Goal: Task Accomplishment & Management: Complete application form

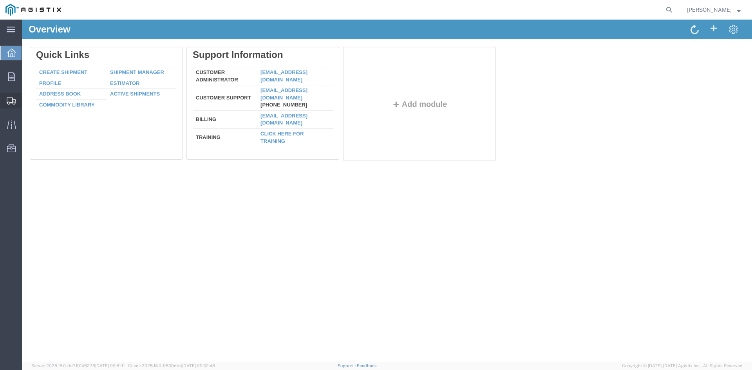
click at [0, 0] on span "Create from Template" at bounding box center [0, 0] width 0 height 0
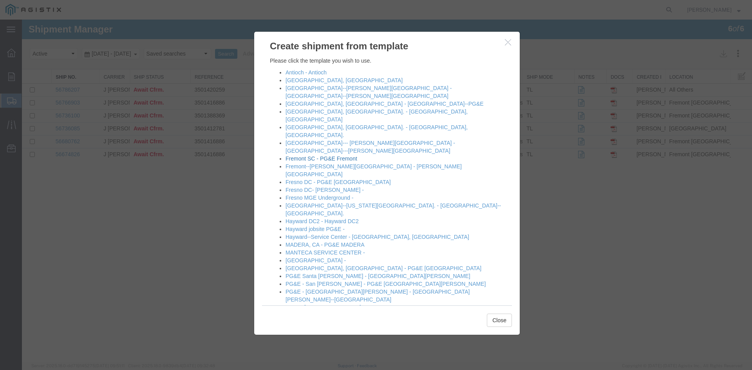
click at [308, 155] on link "Fremont SC - PG&E Fremont" at bounding box center [322, 158] width 72 height 6
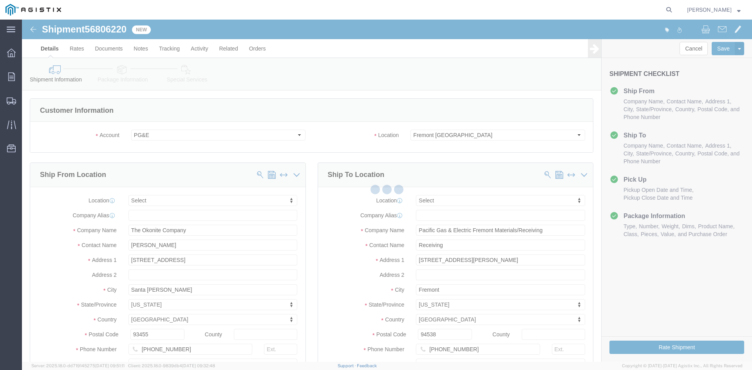
select select
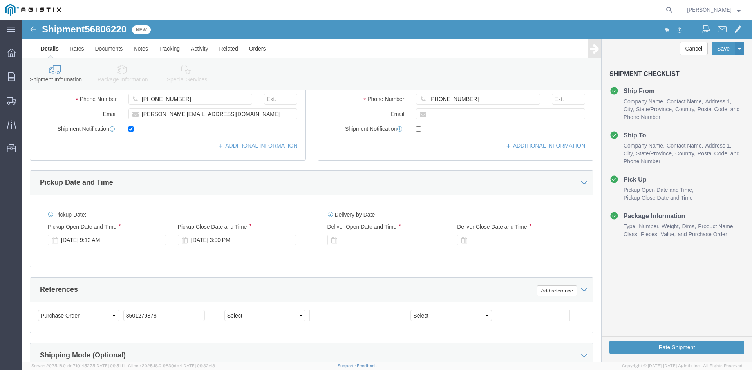
scroll to position [274, 0]
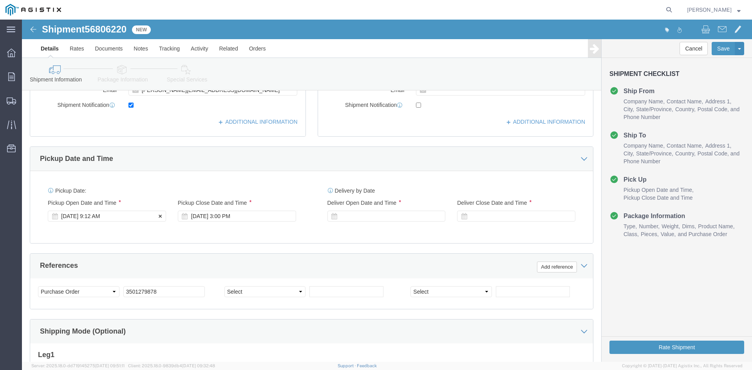
click div "[DATE] 9:12 AM"
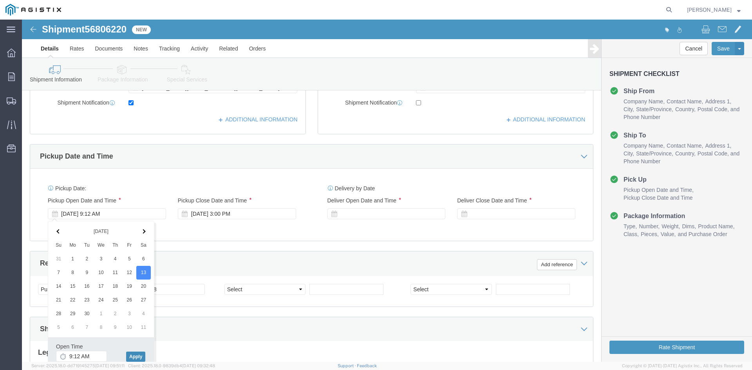
click button "Apply"
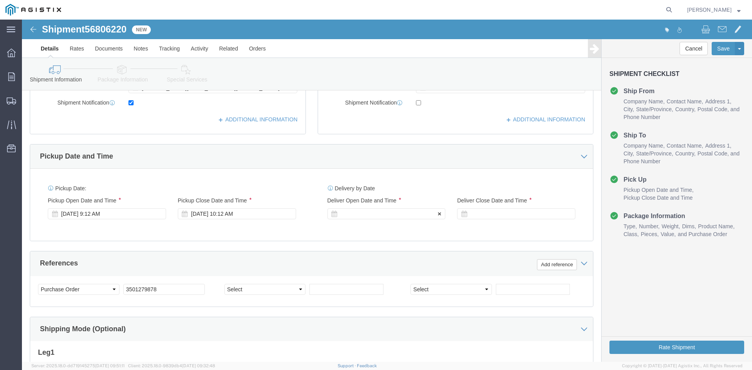
click div
click button "Apply"
click div
click button "Apply"
click input "3501279878"
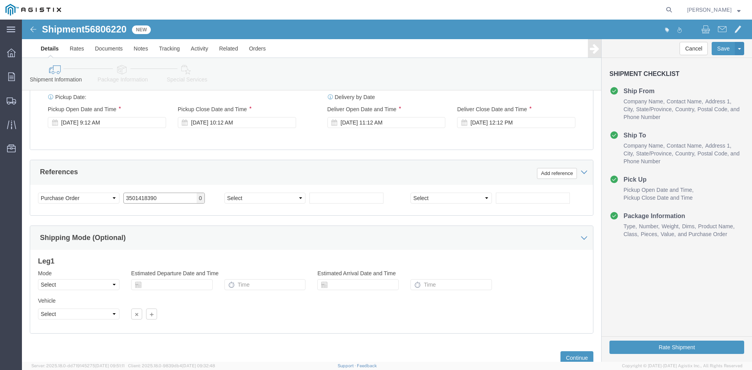
scroll to position [394, 0]
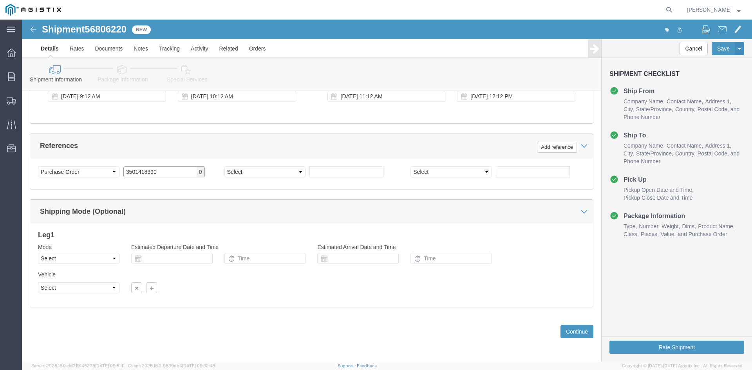
type input "3501418390"
click select "Select Air Less than Truckload Multi-Leg Ocean Freight Rail Small Parcel Truckl…"
select select "TL"
click select "Select Air Less than Truckload Multi-Leg Ocean Freight Rail Small Parcel Truckl…"
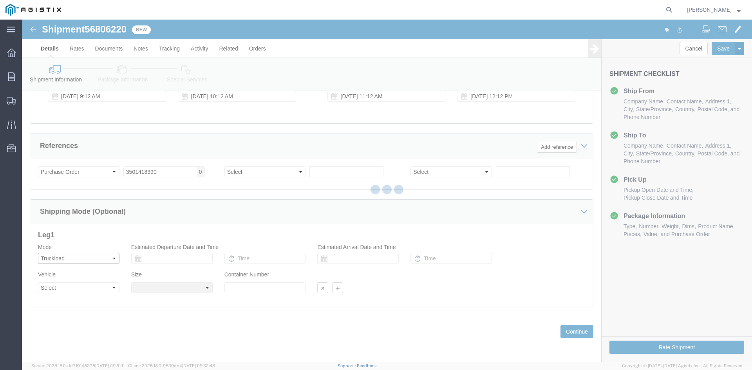
select select
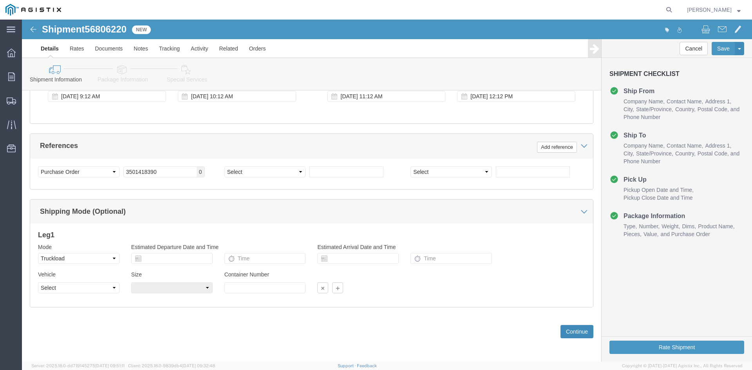
click button "Continue"
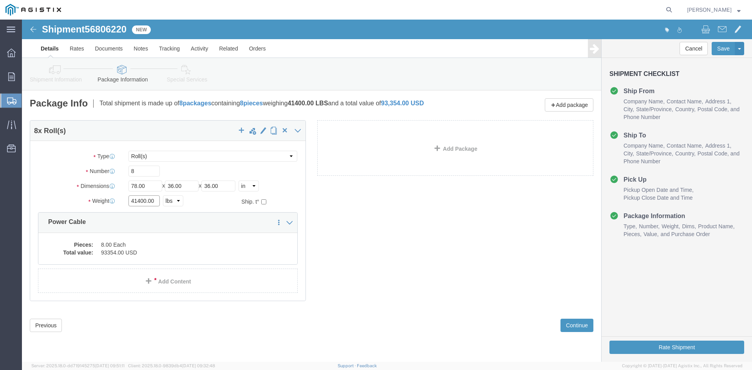
click input "41400.00"
type input "4"
type input "39670"
click dd "93354.00 USD"
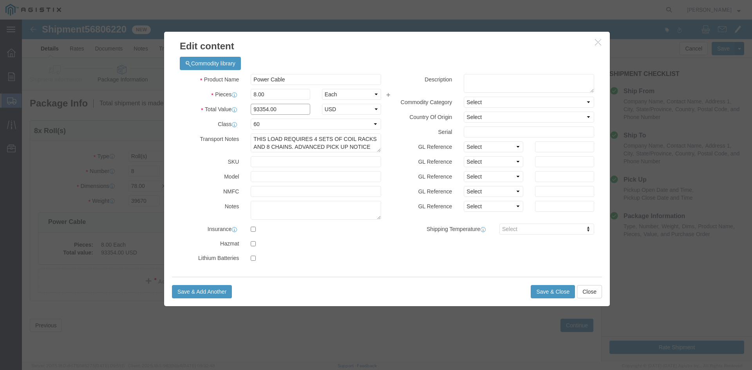
click input "93354.00"
type input "9"
type input "124546"
click button "Save & Close"
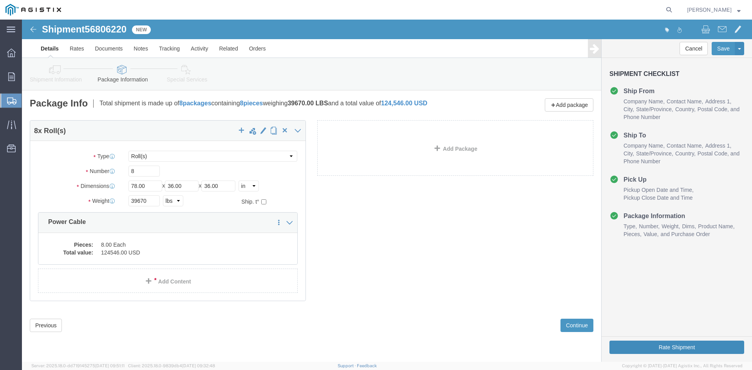
click button "Rate Shipment"
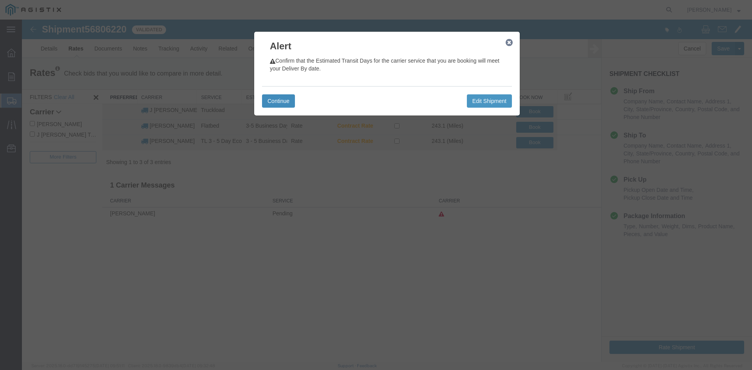
click at [280, 98] on button "Continue" at bounding box center [278, 100] width 33 height 13
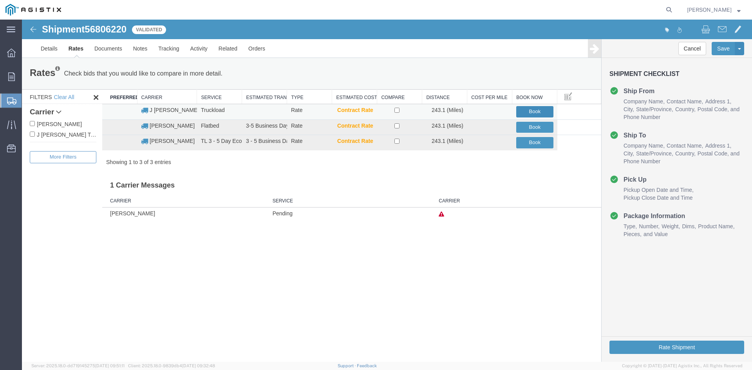
click at [535, 110] on button "Book" at bounding box center [534, 111] width 37 height 11
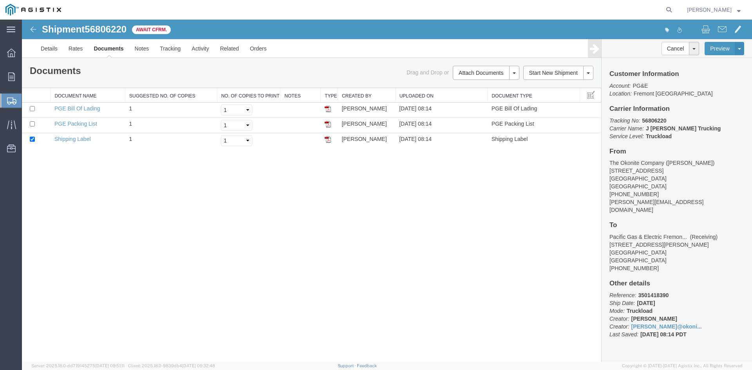
click at [0, 0] on span "Create from Template" at bounding box center [0, 0] width 0 height 0
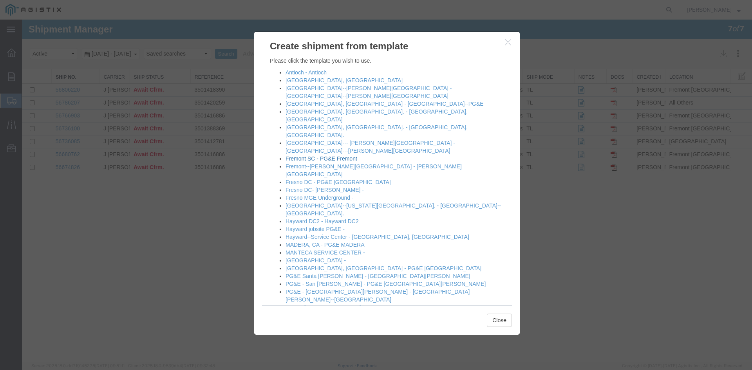
click at [309, 155] on link "Fremont SC - PG&E Fremont" at bounding box center [322, 158] width 72 height 6
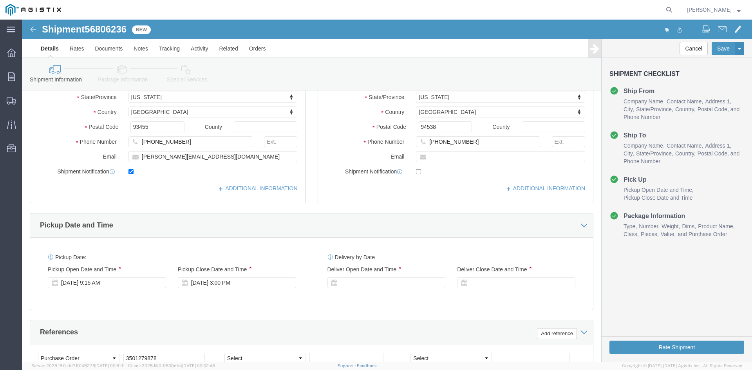
scroll to position [235, 0]
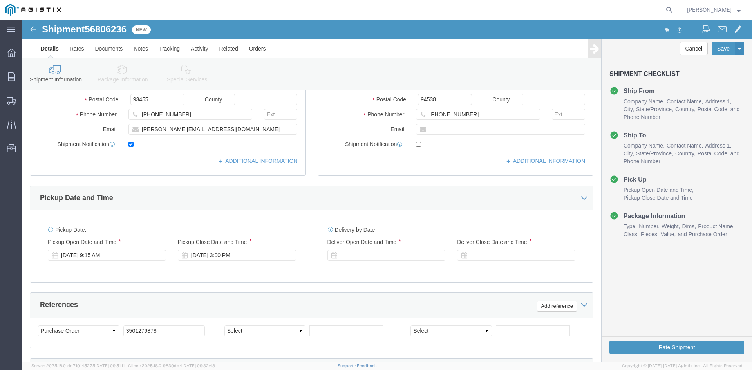
click div "[DATE] 9:15 AM"
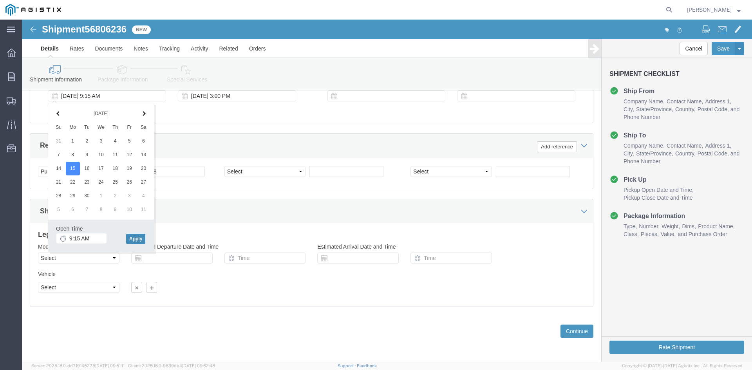
click button "Apply"
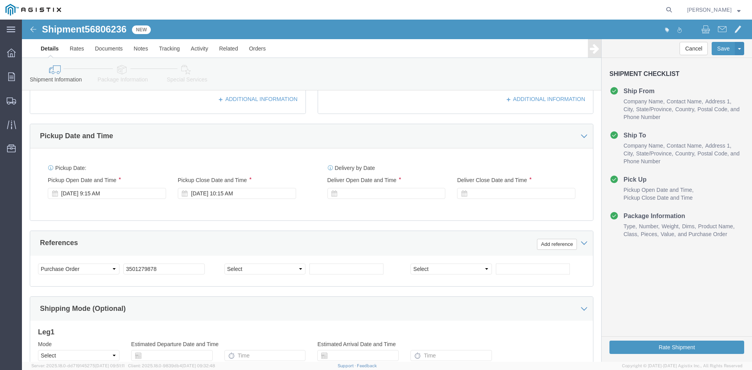
scroll to position [277, 0]
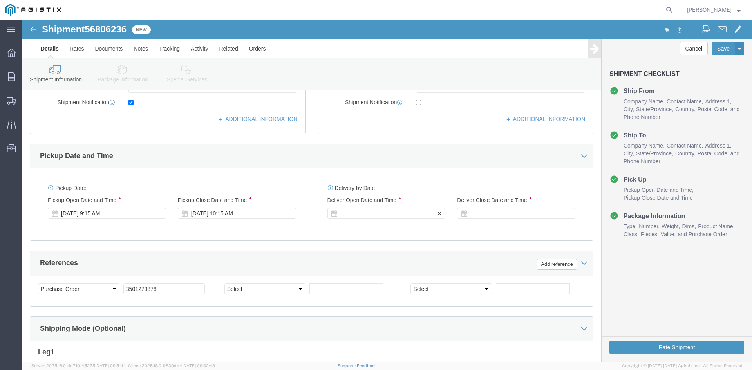
click div
click button "Apply"
drag, startPoint x: 477, startPoint y: 193, endPoint x: 482, endPoint y: 203, distance: 10.9
click div
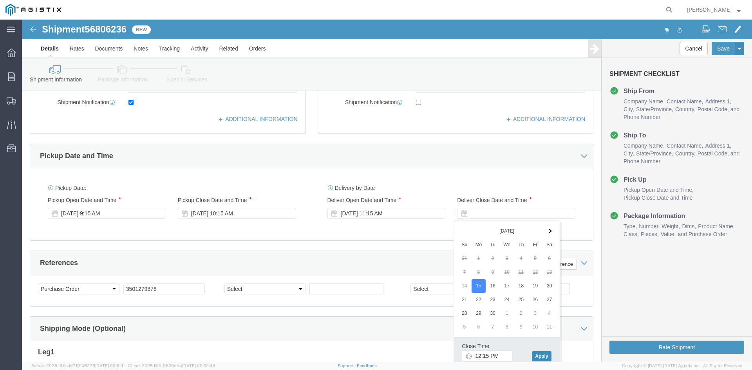
click button "Apply"
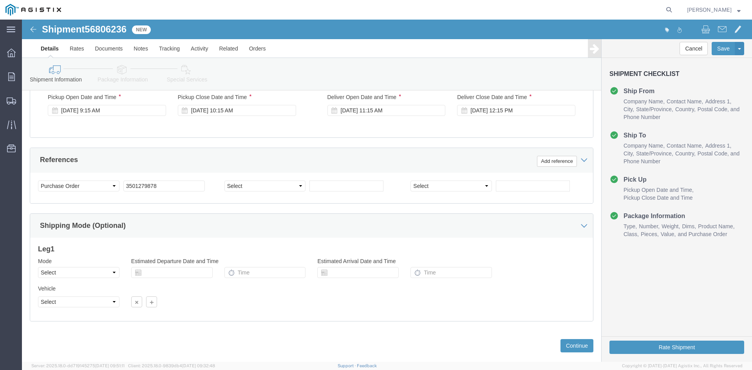
scroll to position [394, 0]
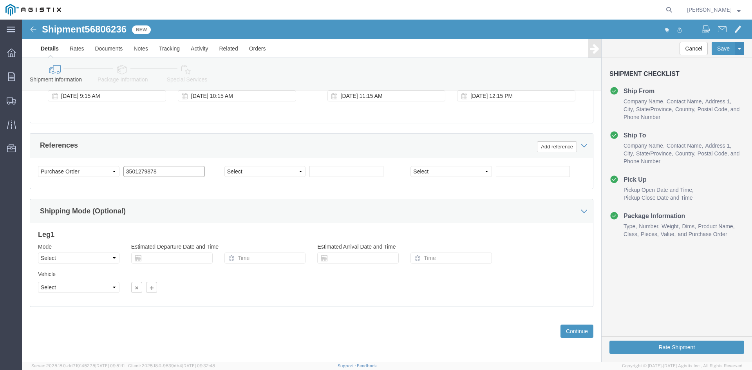
click input "3501279878"
type input "3501418390"
click select "Select Air Less than Truckload Multi-Leg Ocean Freight Rail Small Parcel Truckl…"
select select "TL"
click select "Select Air Less than Truckload Multi-Leg Ocean Freight Rail Small Parcel Truckl…"
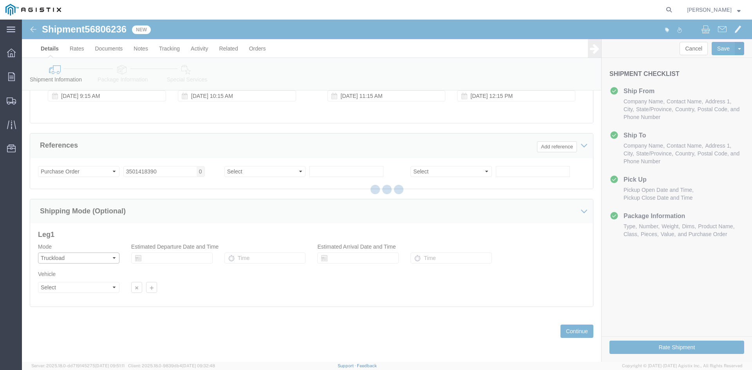
select select
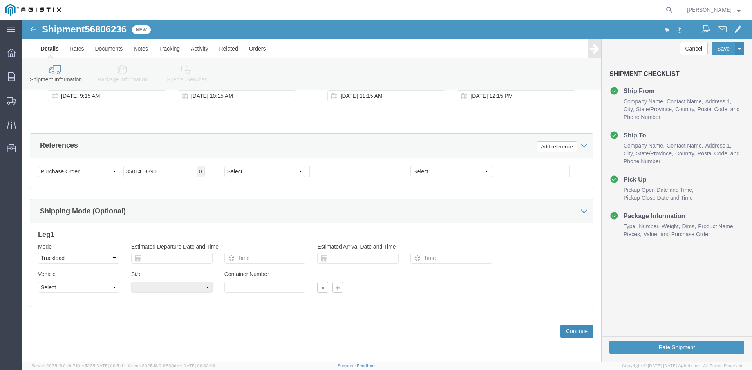
click button "Continue"
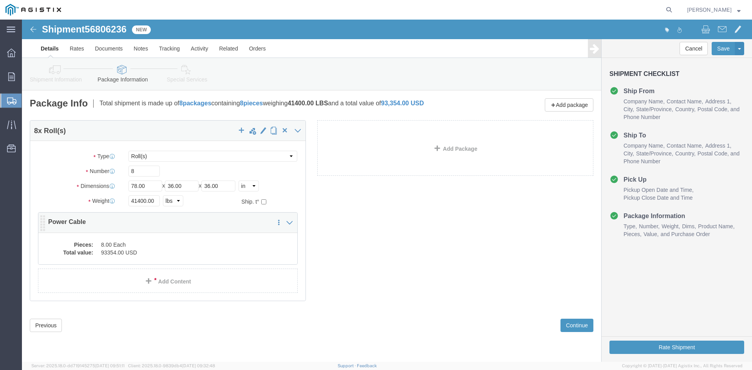
click dl "Pieces: 8.00 Each Total value: 93354.00 USD"
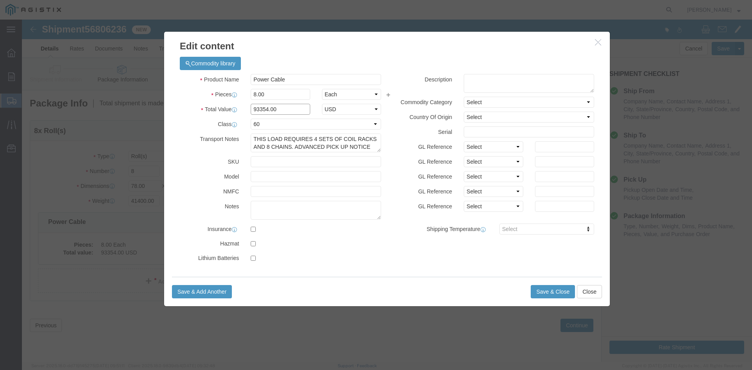
click input "93354.00"
type input "9"
type input "124596"
click button "Save & Close"
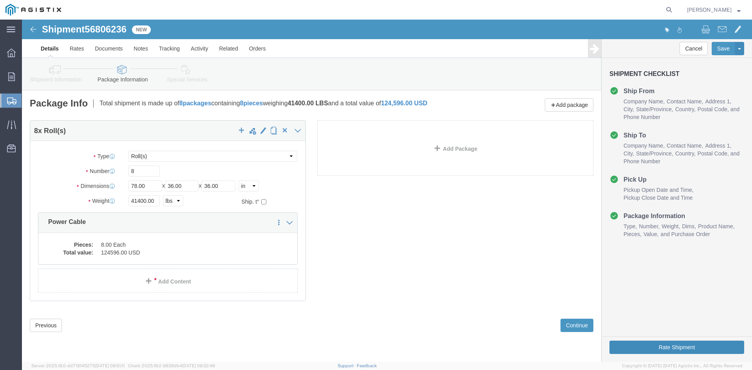
click button "Rate Shipment"
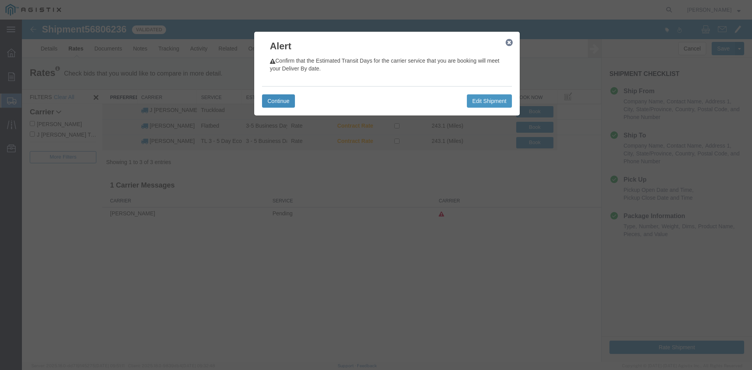
click at [264, 100] on button "Continue" at bounding box center [278, 100] width 33 height 13
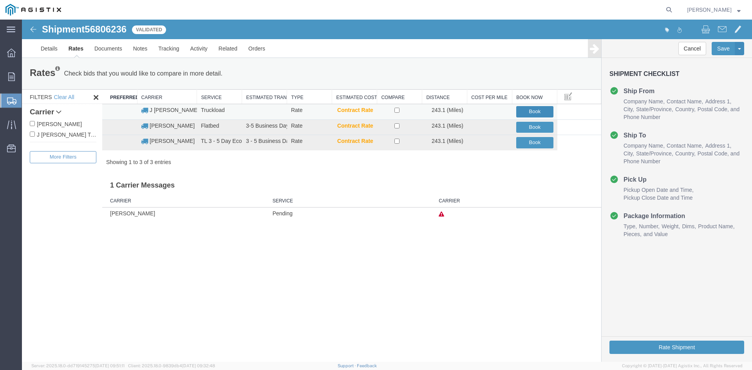
click at [531, 111] on button "Book" at bounding box center [534, 111] width 37 height 11
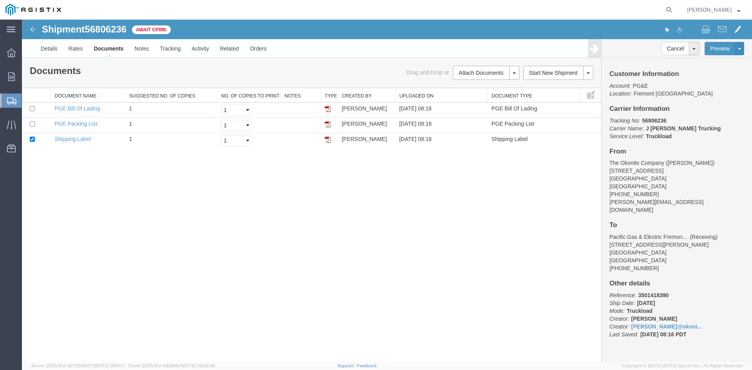
click at [0, 0] on span "Shipment Manager" at bounding box center [0, 0] width 0 height 0
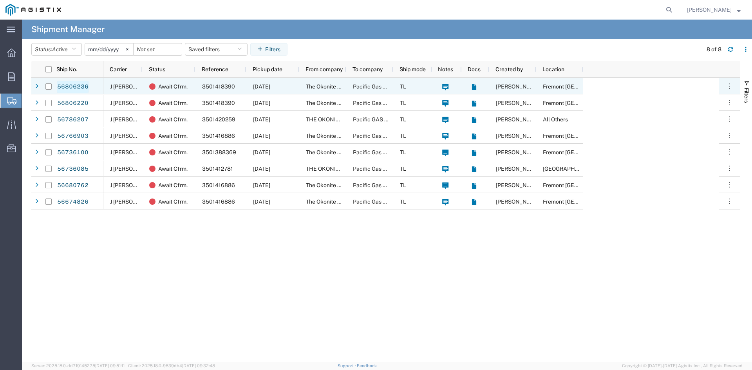
click at [78, 86] on link "56806236" at bounding box center [73, 87] width 32 height 13
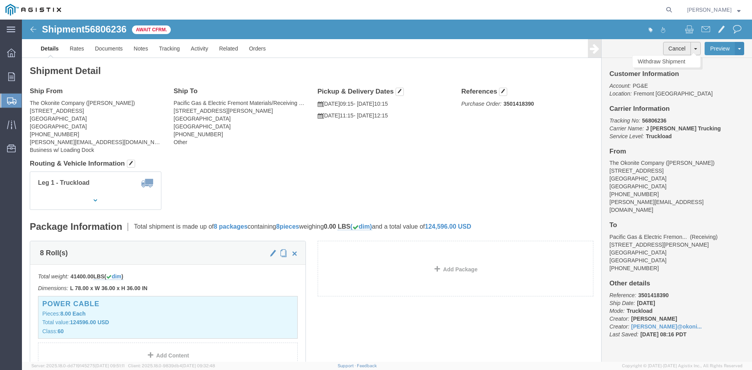
click button "Cancel"
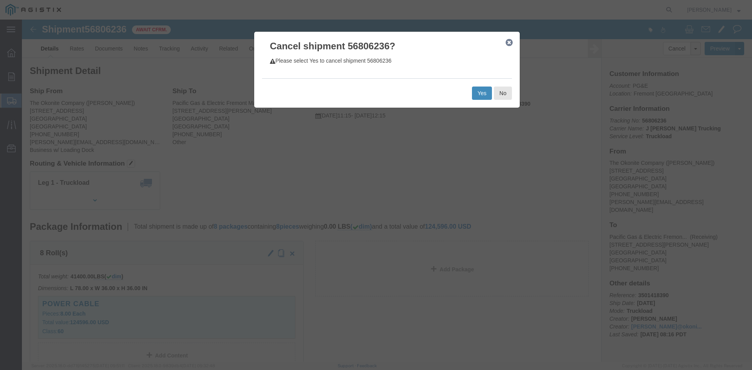
click button "Yes"
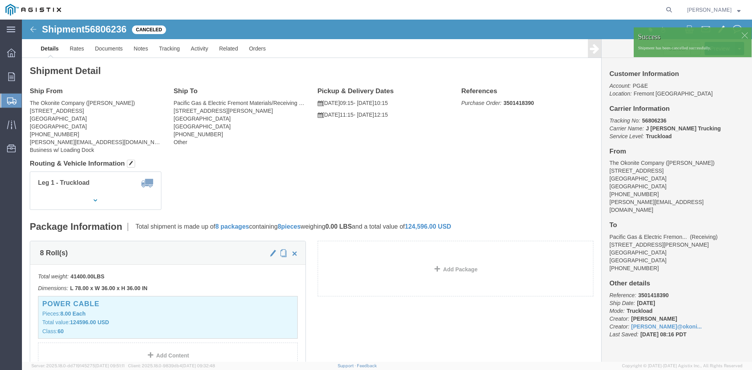
click div
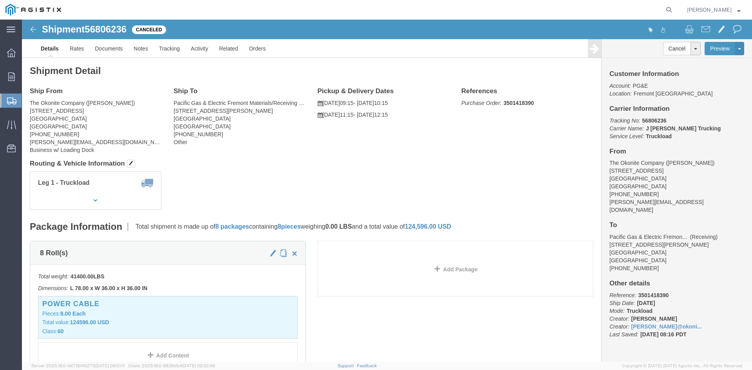
click at [0, 0] on span "Shipment Manager" at bounding box center [0, 0] width 0 height 0
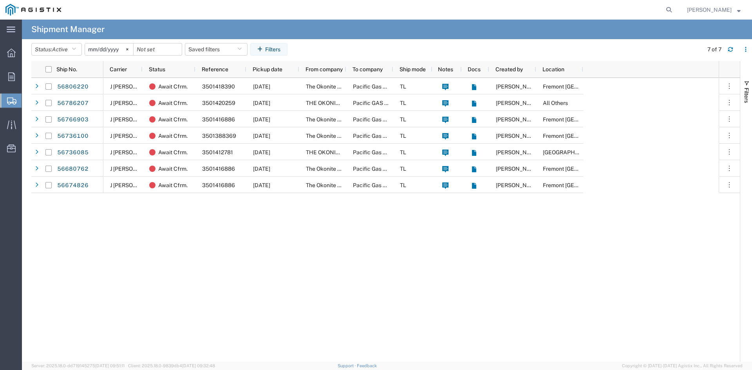
click at [0, 0] on span "Create from Template" at bounding box center [0, 0] width 0 height 0
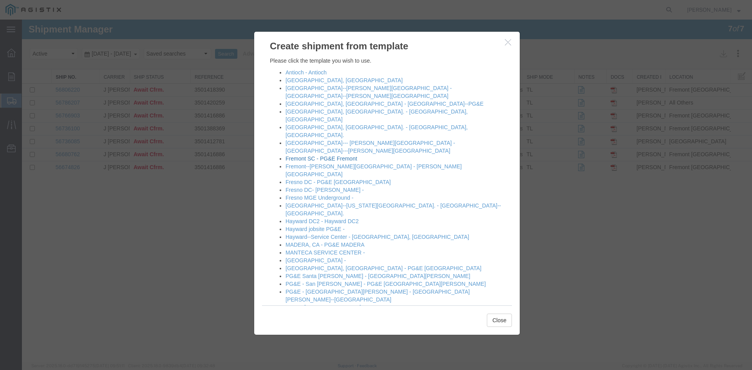
click at [307, 155] on link "Fremont SC - PG&E Fremont" at bounding box center [322, 158] width 72 height 6
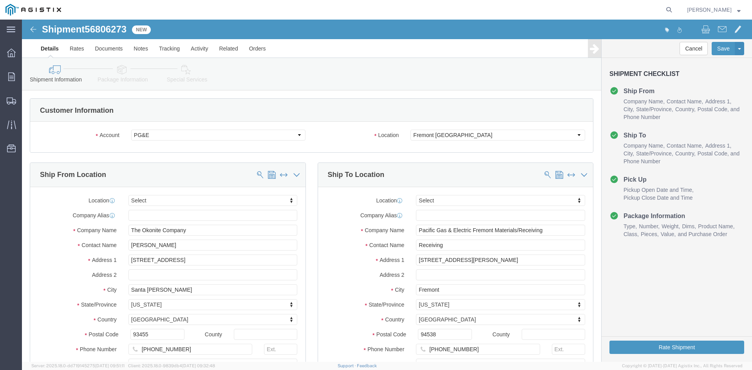
select select
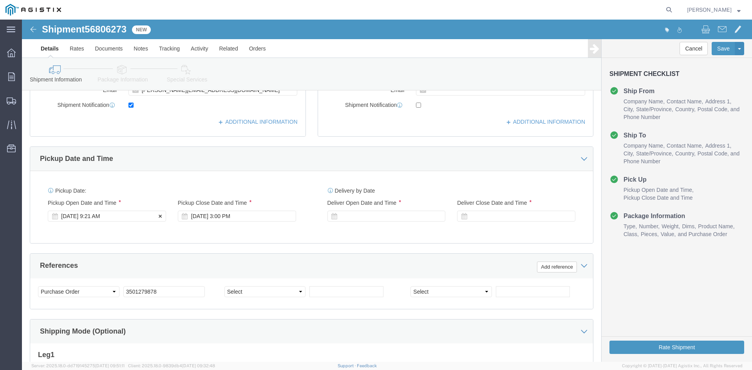
click div "[DATE] 9:21 AM"
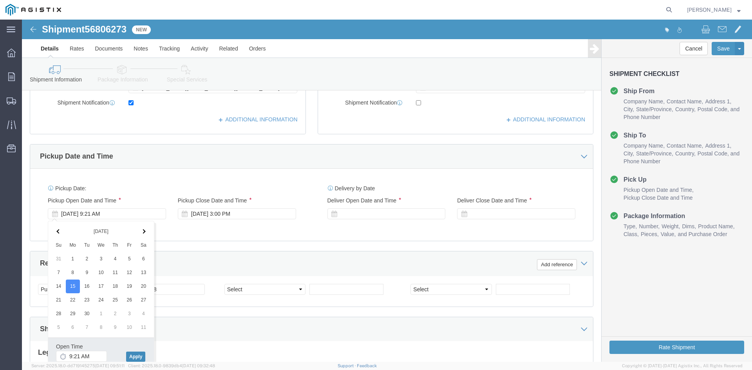
click button "Apply"
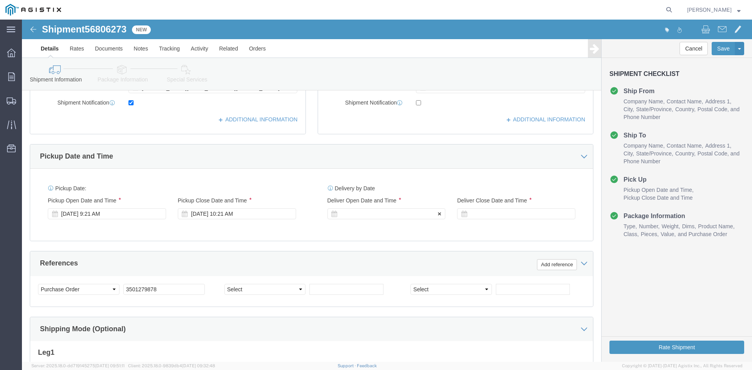
click div
click button "Apply"
click div
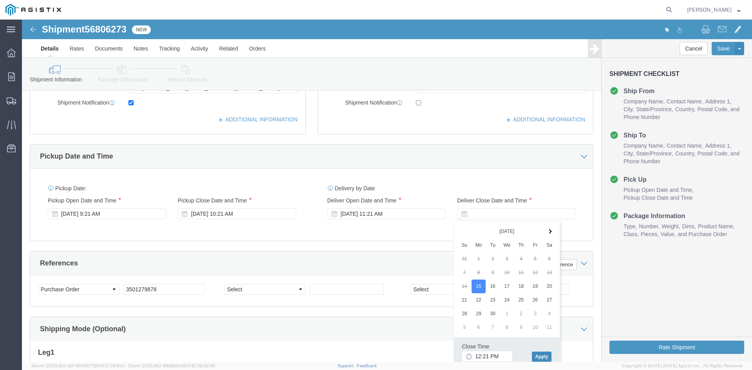
click button "Apply"
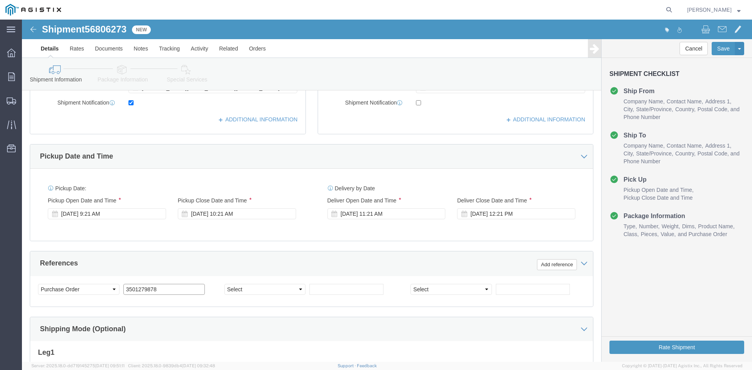
click input "3501279878"
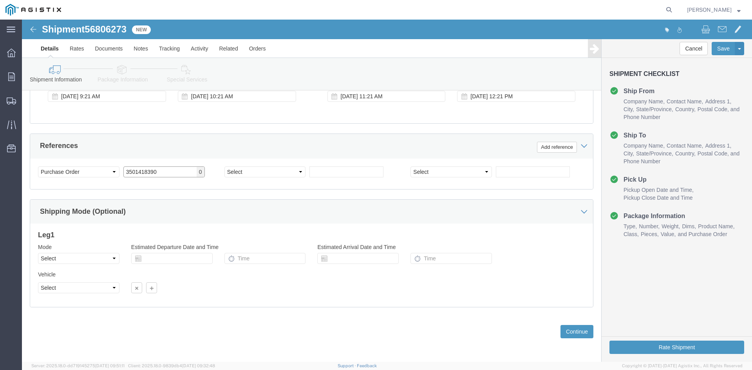
scroll to position [394, 0]
type input "3501418390"
click select "Select Air Less than Truckload Multi-Leg Ocean Freight Rail Small Parcel Truckl…"
select select "TL"
click select "Select Air Less than Truckload Multi-Leg Ocean Freight Rail Small Parcel Truckl…"
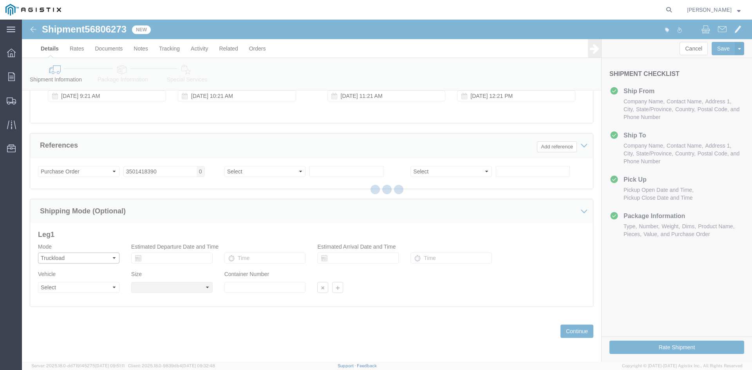
select select
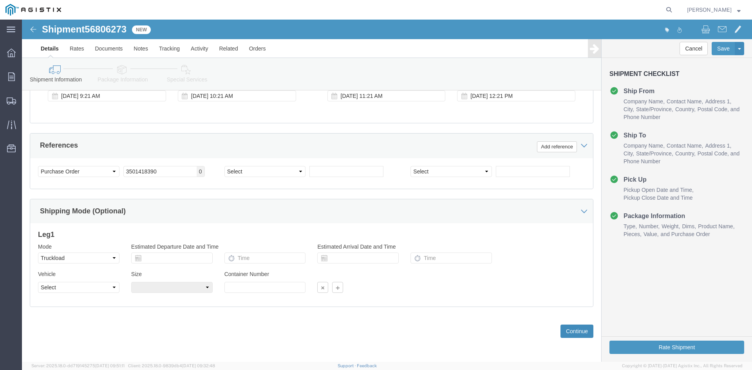
click button "Continue"
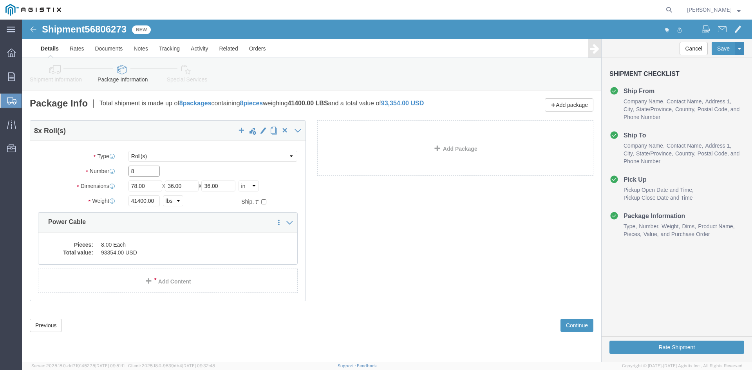
click input "8"
type input "7"
click input "41400.00"
type input "4"
type input "34920"
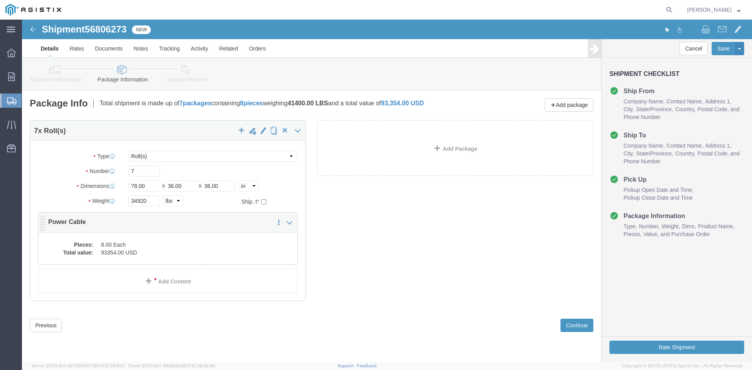
click dd "8.00 Each"
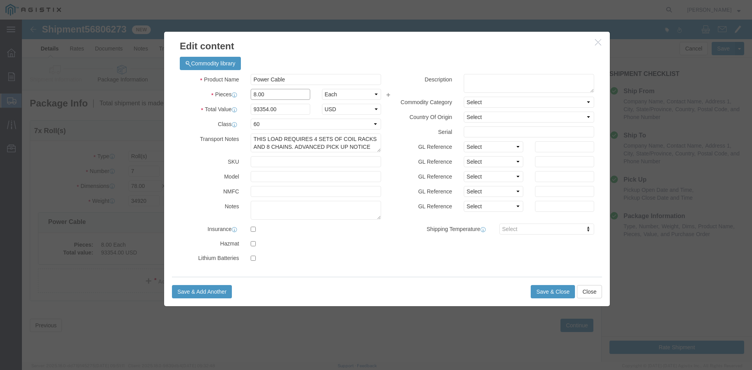
click input "8.00"
type input "8"
type input "7"
click input "81684.75"
type input "8"
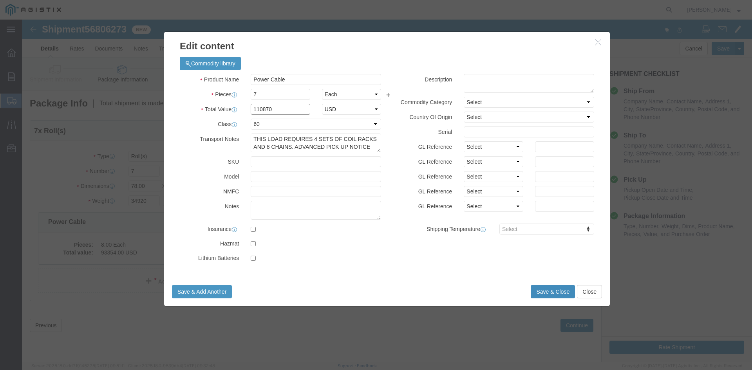
type input "110870"
click button "Save & Close"
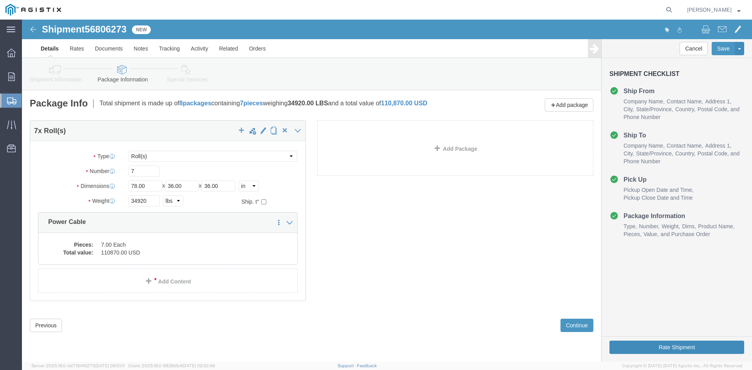
click button "Rate Shipment"
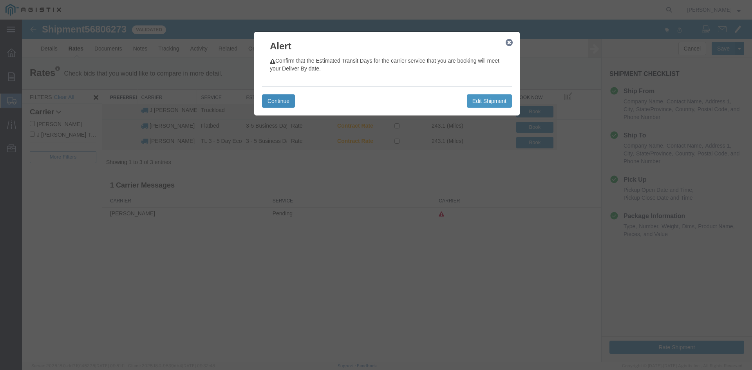
click at [284, 99] on button "Continue" at bounding box center [278, 100] width 33 height 13
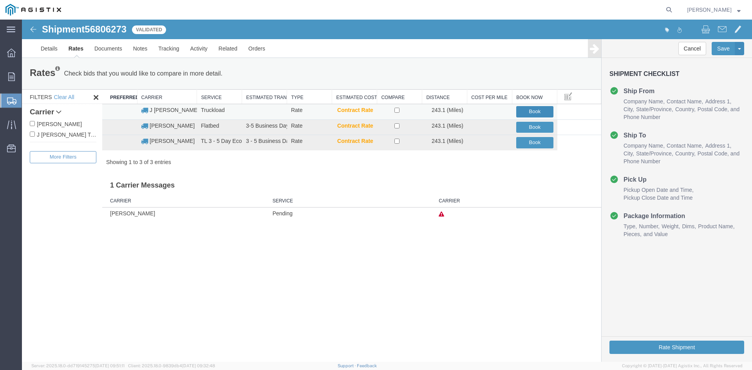
click at [531, 112] on button "Book" at bounding box center [534, 111] width 37 height 11
